Goal: Task Accomplishment & Management: Use online tool/utility

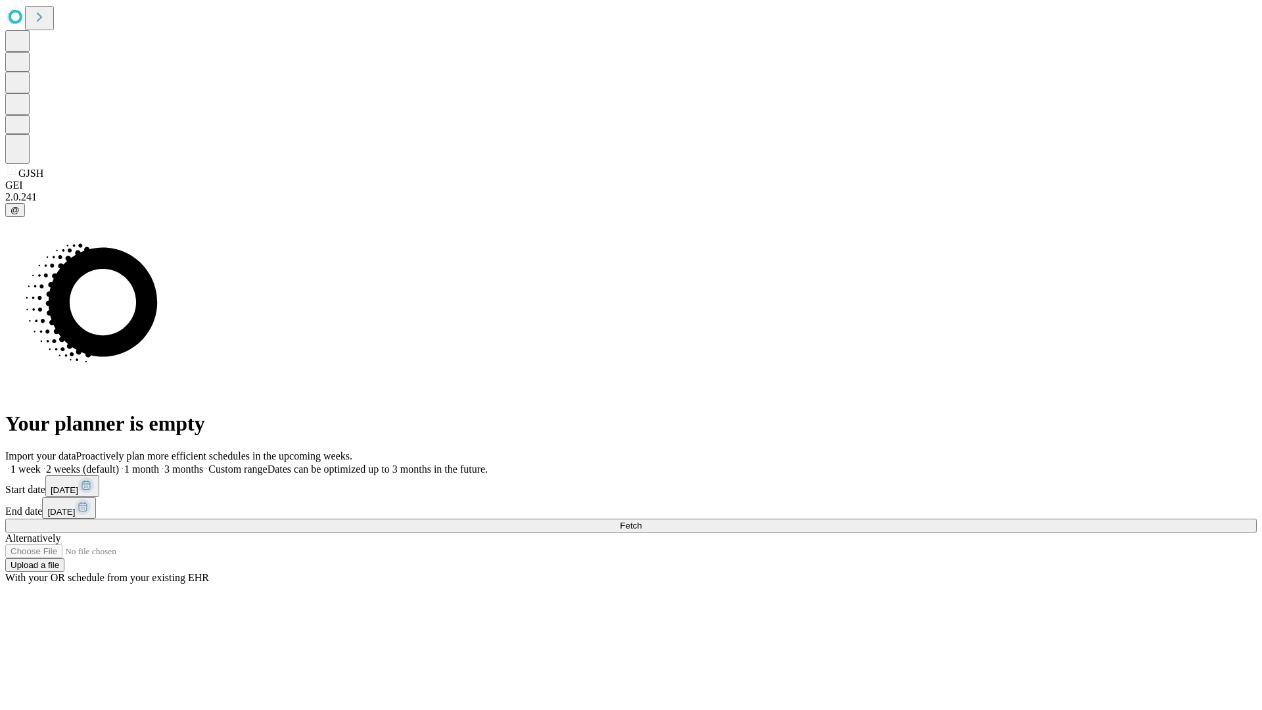
click at [641, 521] on span "Fetch" at bounding box center [631, 526] width 22 height 10
